Goal: Information Seeking & Learning: Learn about a topic

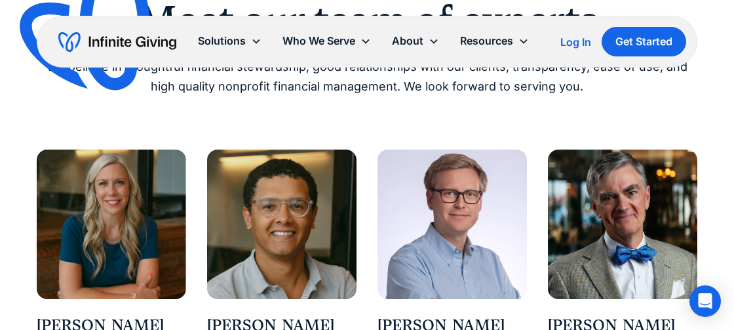
scroll to position [1170, 0]
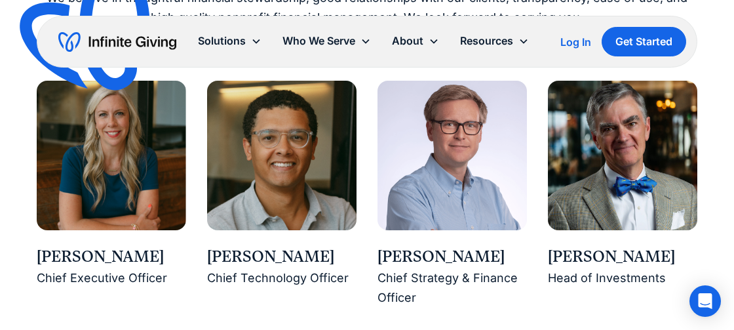
click at [88, 262] on div "[PERSON_NAME]" at bounding box center [111, 257] width 149 height 22
click at [110, 190] on img at bounding box center [111, 155] width 149 height 149
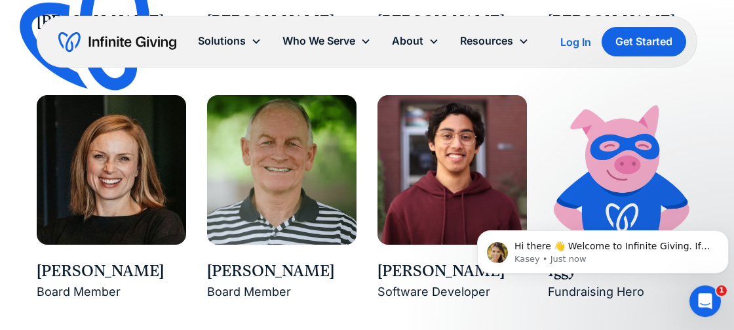
scroll to position [1926, 0]
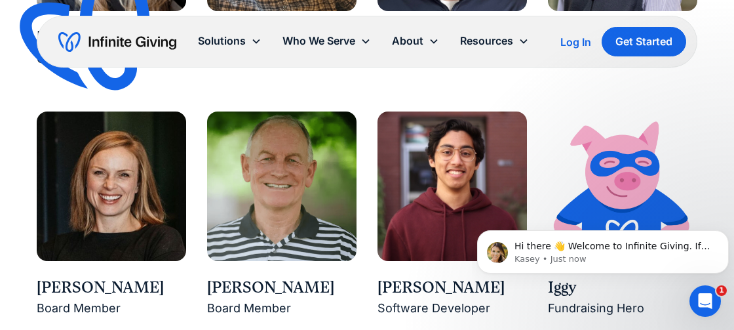
click at [336, 194] on img at bounding box center [281, 185] width 149 height 149
click at [256, 298] on div "[PERSON_NAME]" at bounding box center [281, 288] width 149 height 22
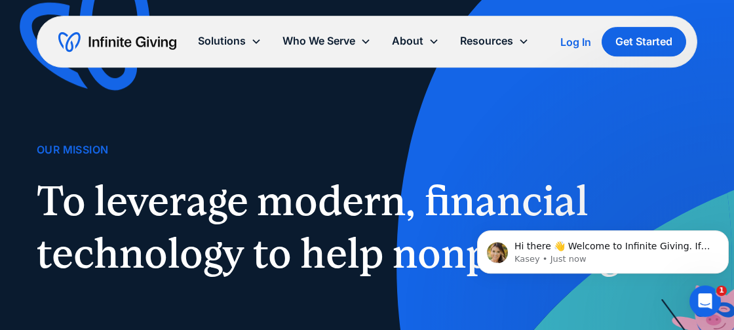
scroll to position [0, 0]
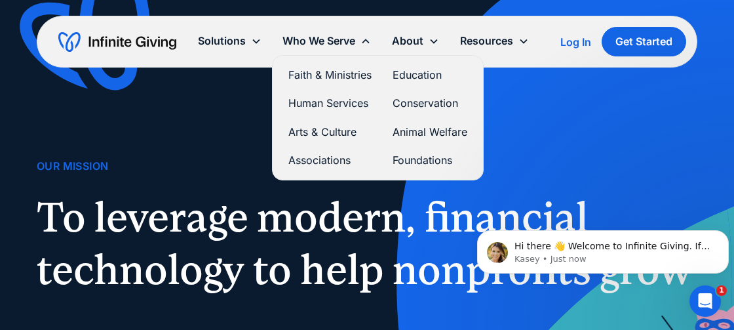
click at [410, 74] on link "Education" at bounding box center [429, 75] width 75 height 18
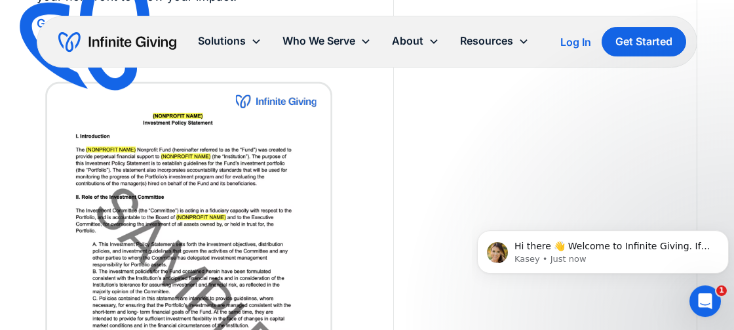
scroll to position [2752, 0]
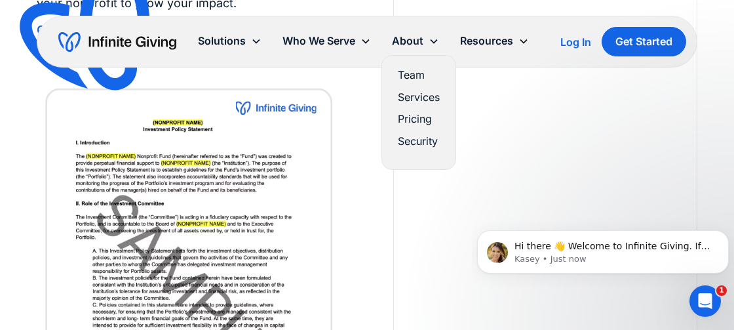
click at [381, 198] on div "For Infinite Giving clients, we can create your own custom Investment Policy St…" at bounding box center [367, 250] width 660 height 624
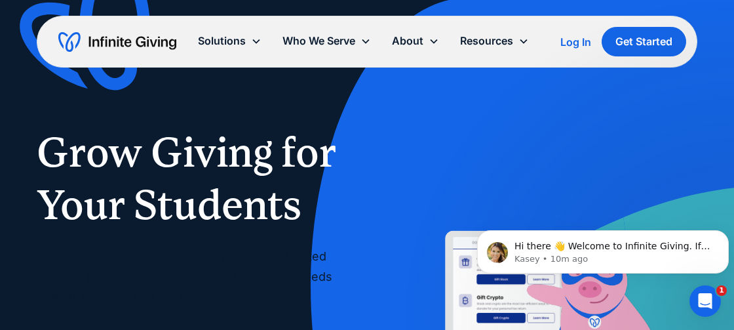
scroll to position [3025, 0]
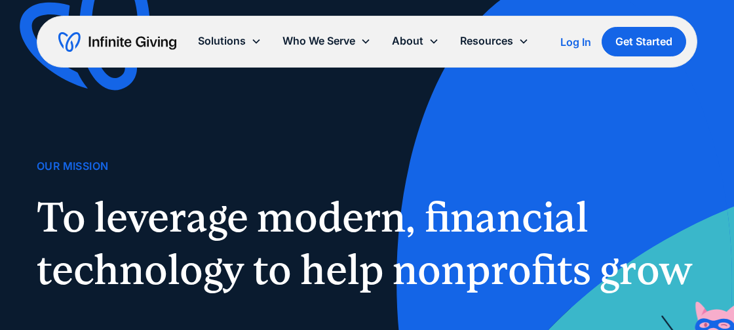
click at [412, 56] on div "Solutions Donation Page Investing Cash Reserves Advisory Services Stock Donatio…" at bounding box center [363, 41] width 352 height 29
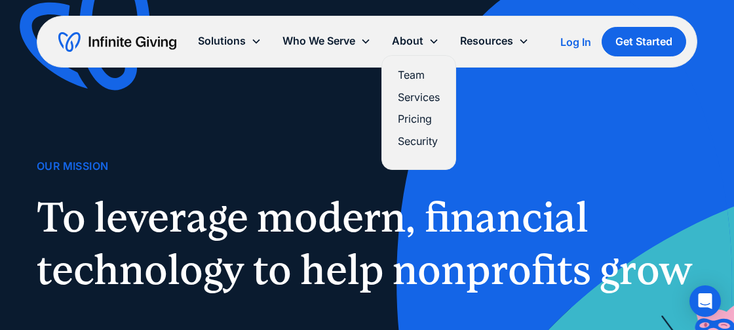
click at [417, 80] on link "Team" at bounding box center [419, 75] width 42 height 18
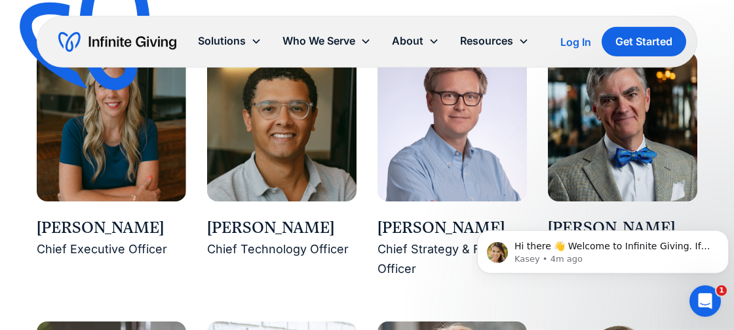
scroll to position [1238, 0]
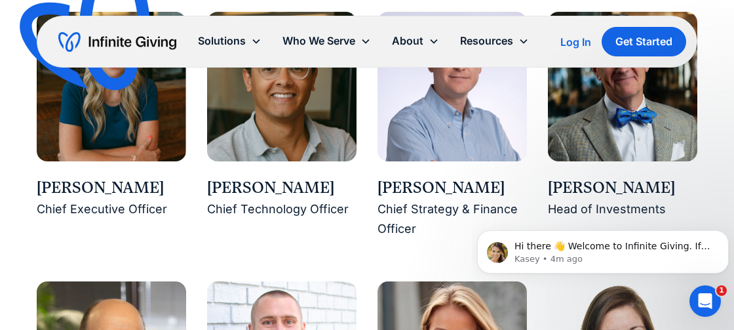
click at [628, 189] on div "[PERSON_NAME]" at bounding box center [622, 188] width 149 height 22
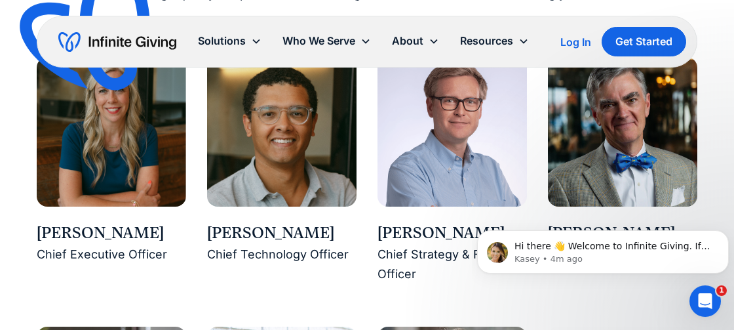
scroll to position [1170, 0]
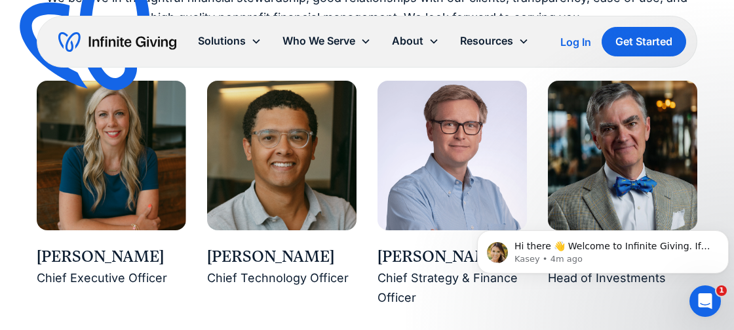
click at [626, 153] on img at bounding box center [622, 155] width 149 height 149
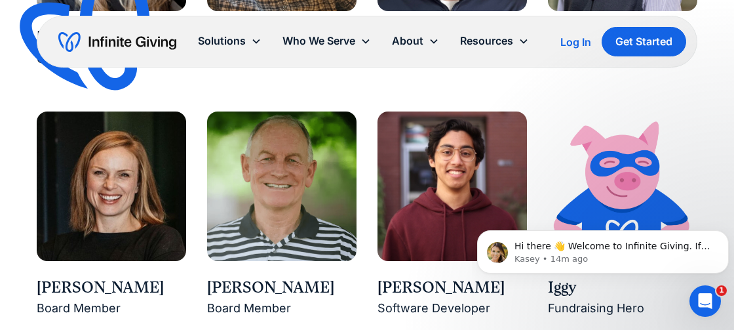
scroll to position [3430, 0]
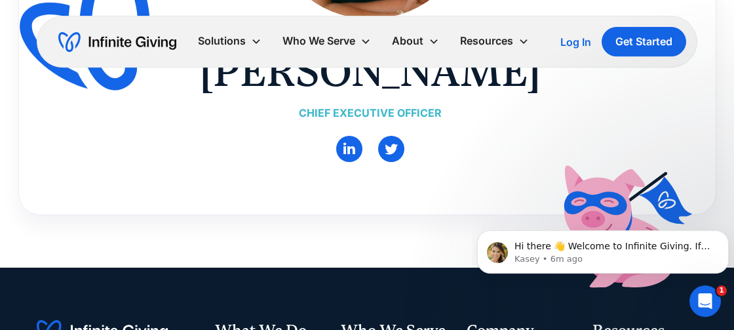
scroll to position [344, 0]
